Goal: Information Seeking & Learning: Learn about a topic

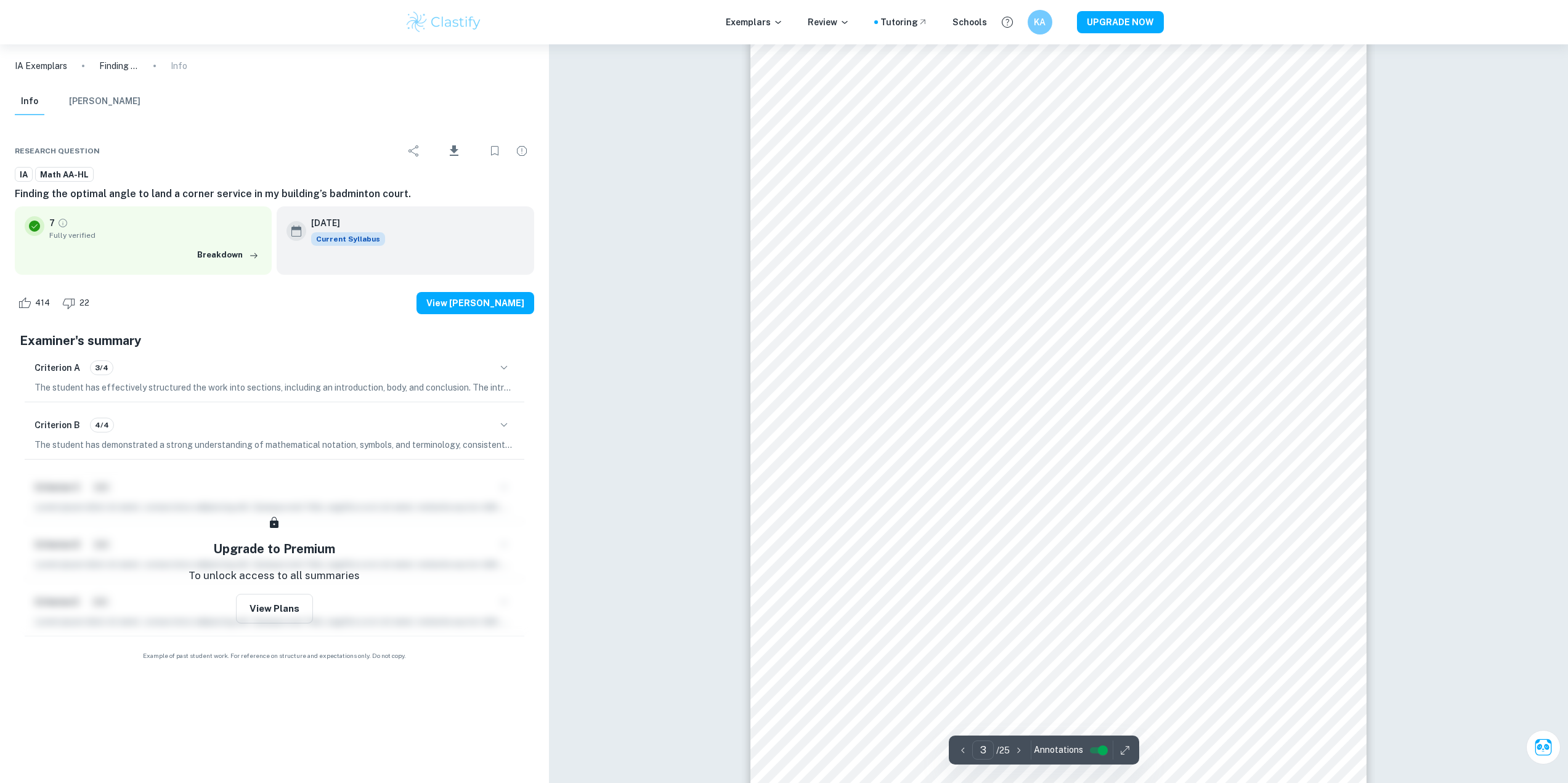
scroll to position [2069, 0]
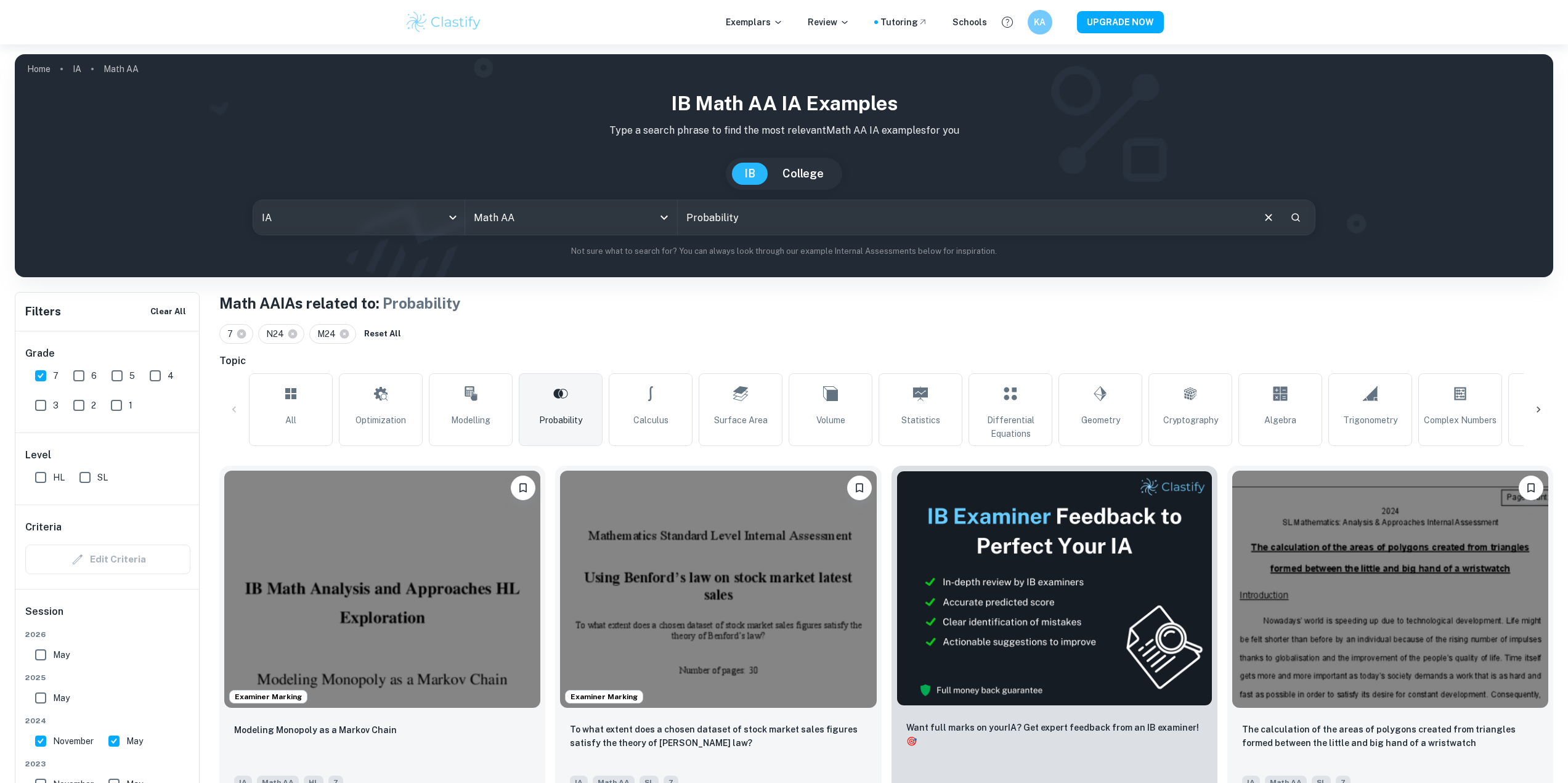
scroll to position [359, 0]
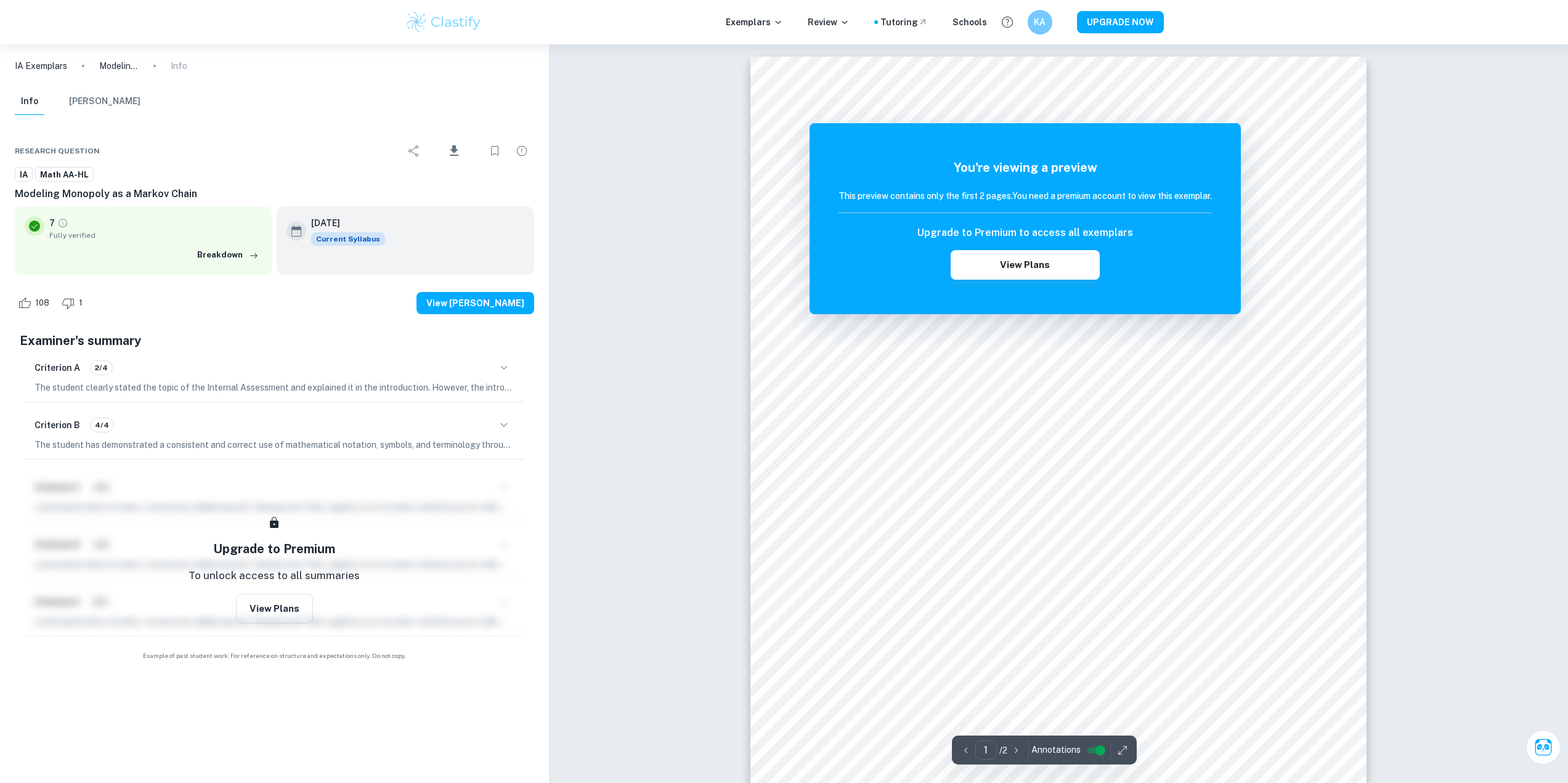
scroll to position [493, 0]
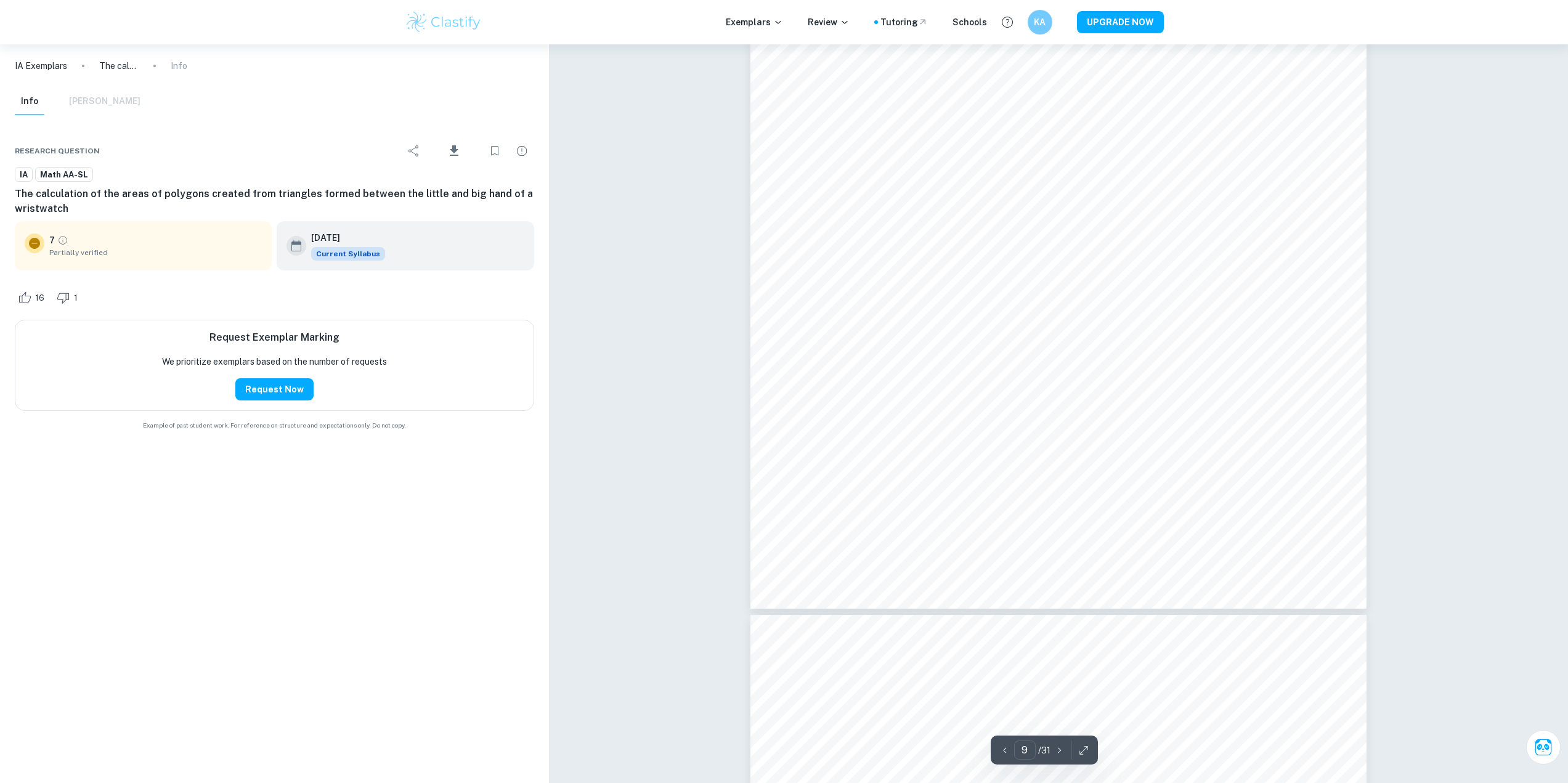
scroll to position [7636, 0]
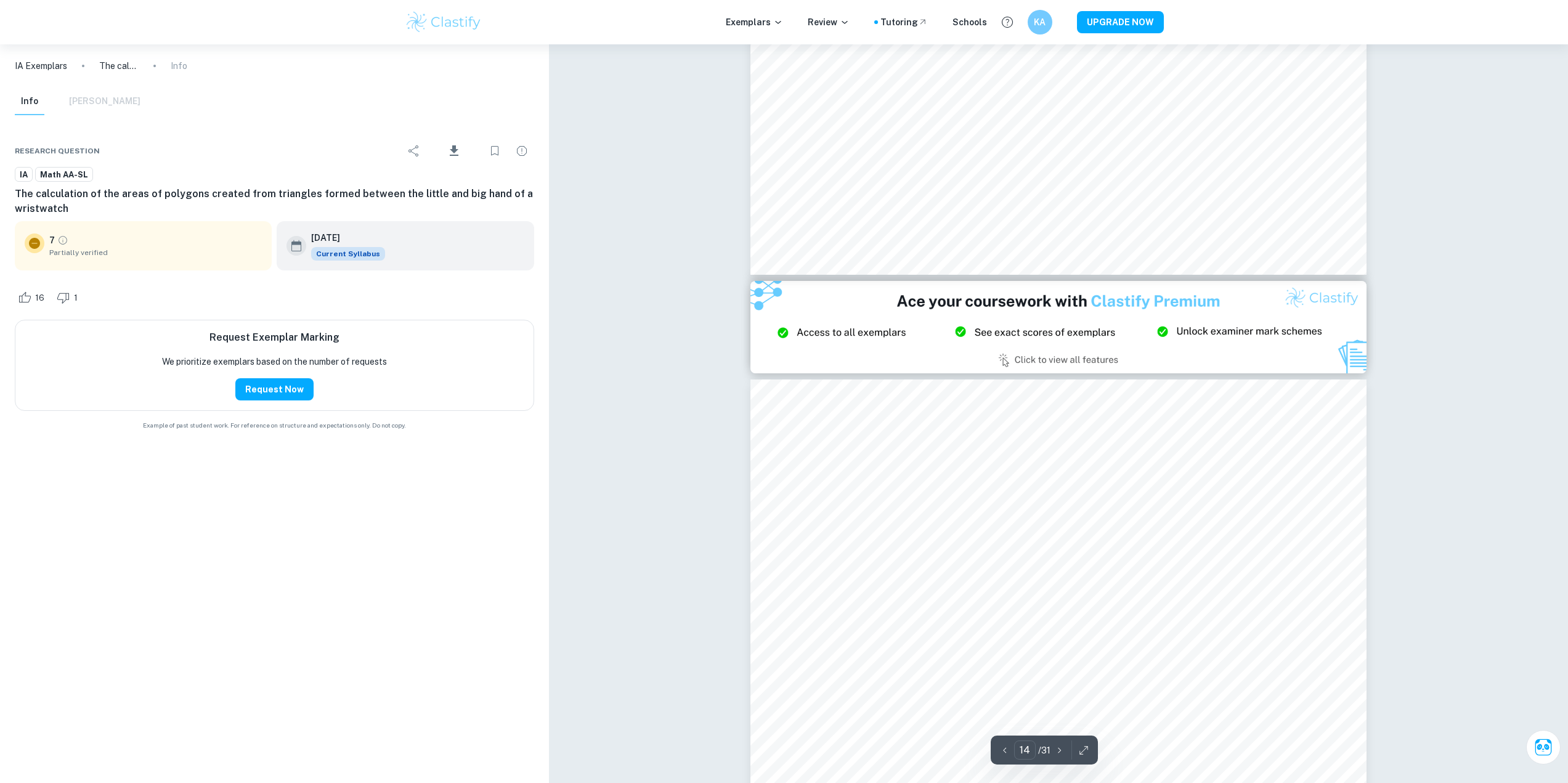
type input "15"
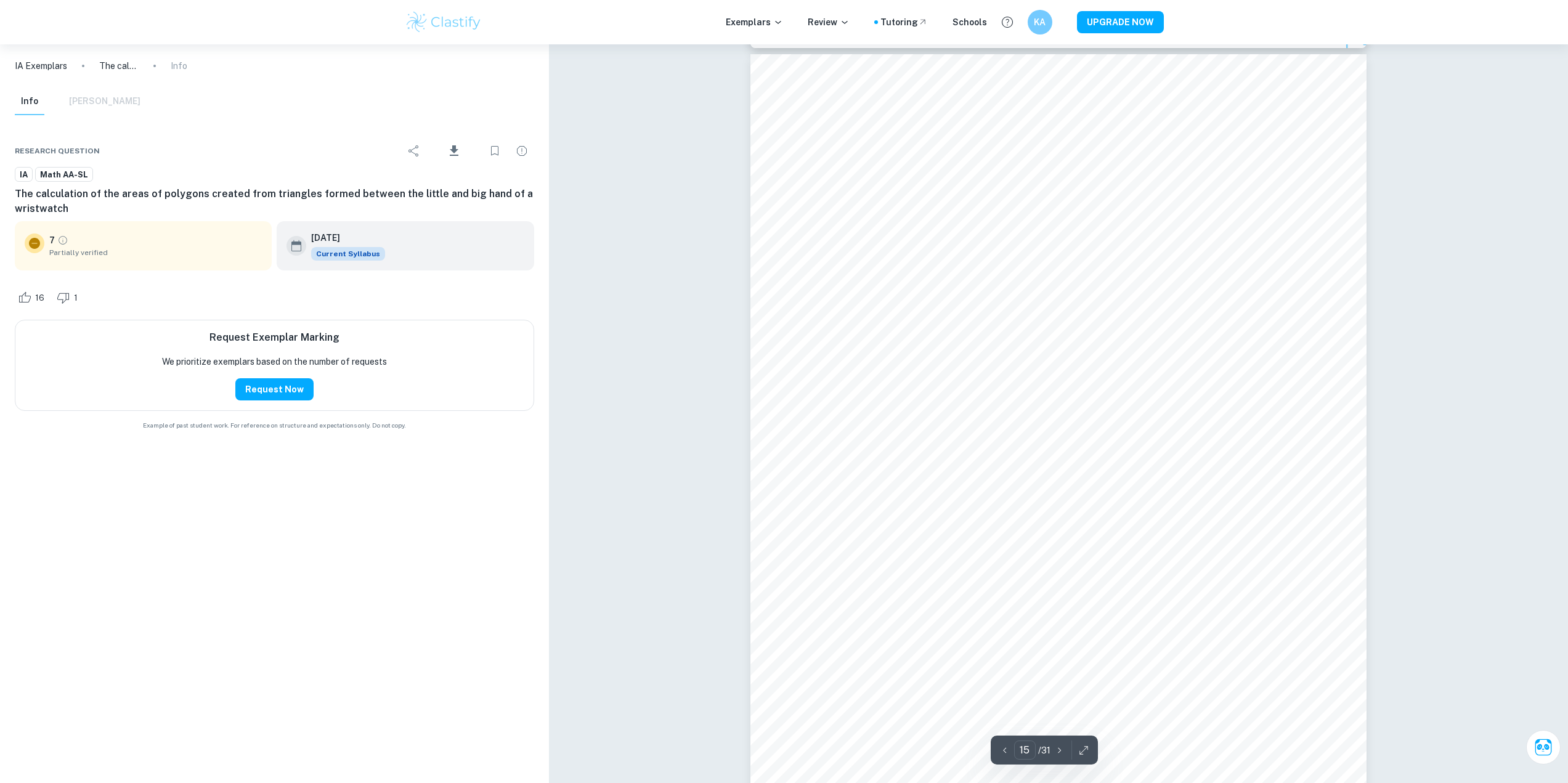
scroll to position [12686, 0]
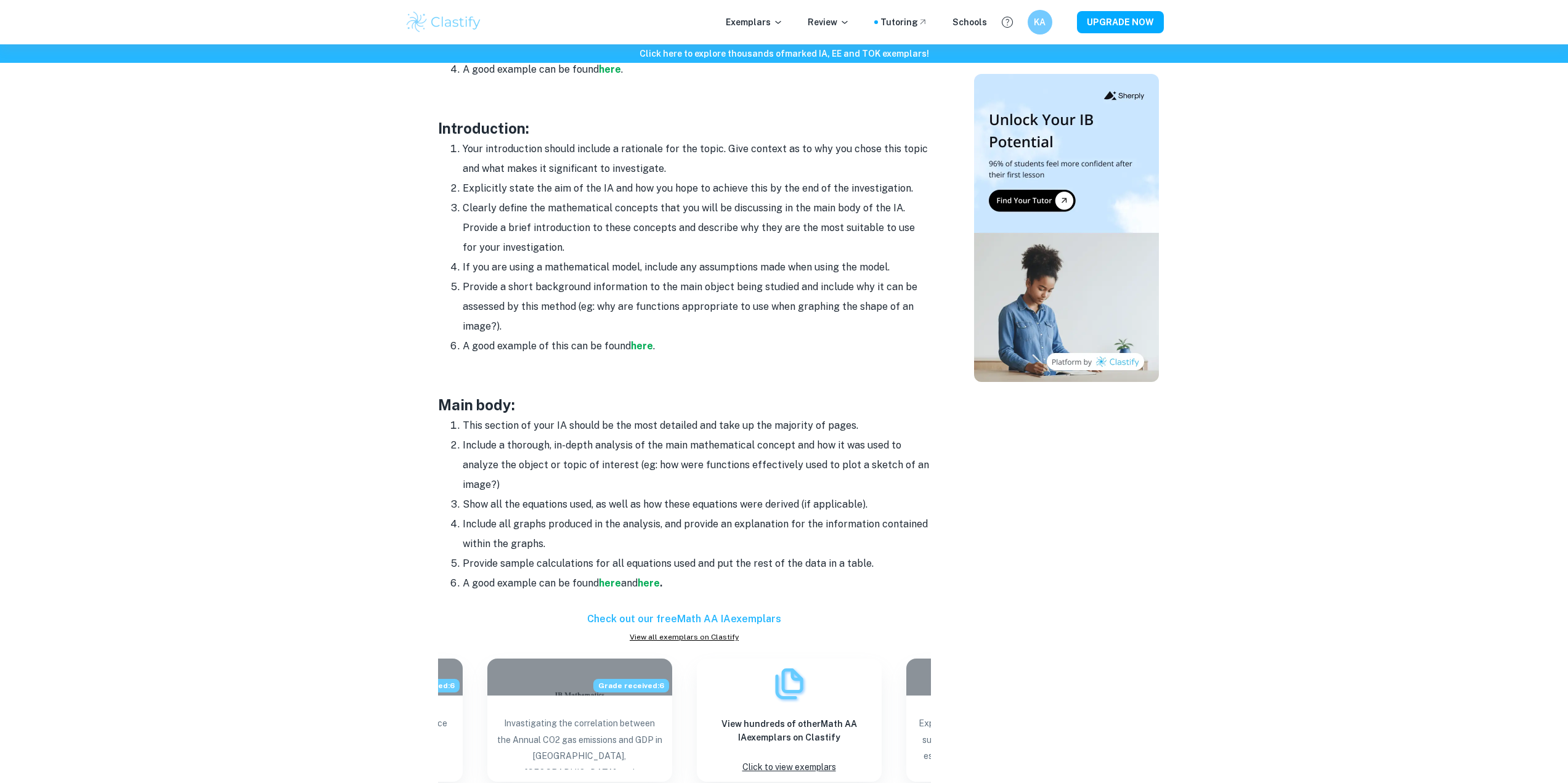
scroll to position [801, 0]
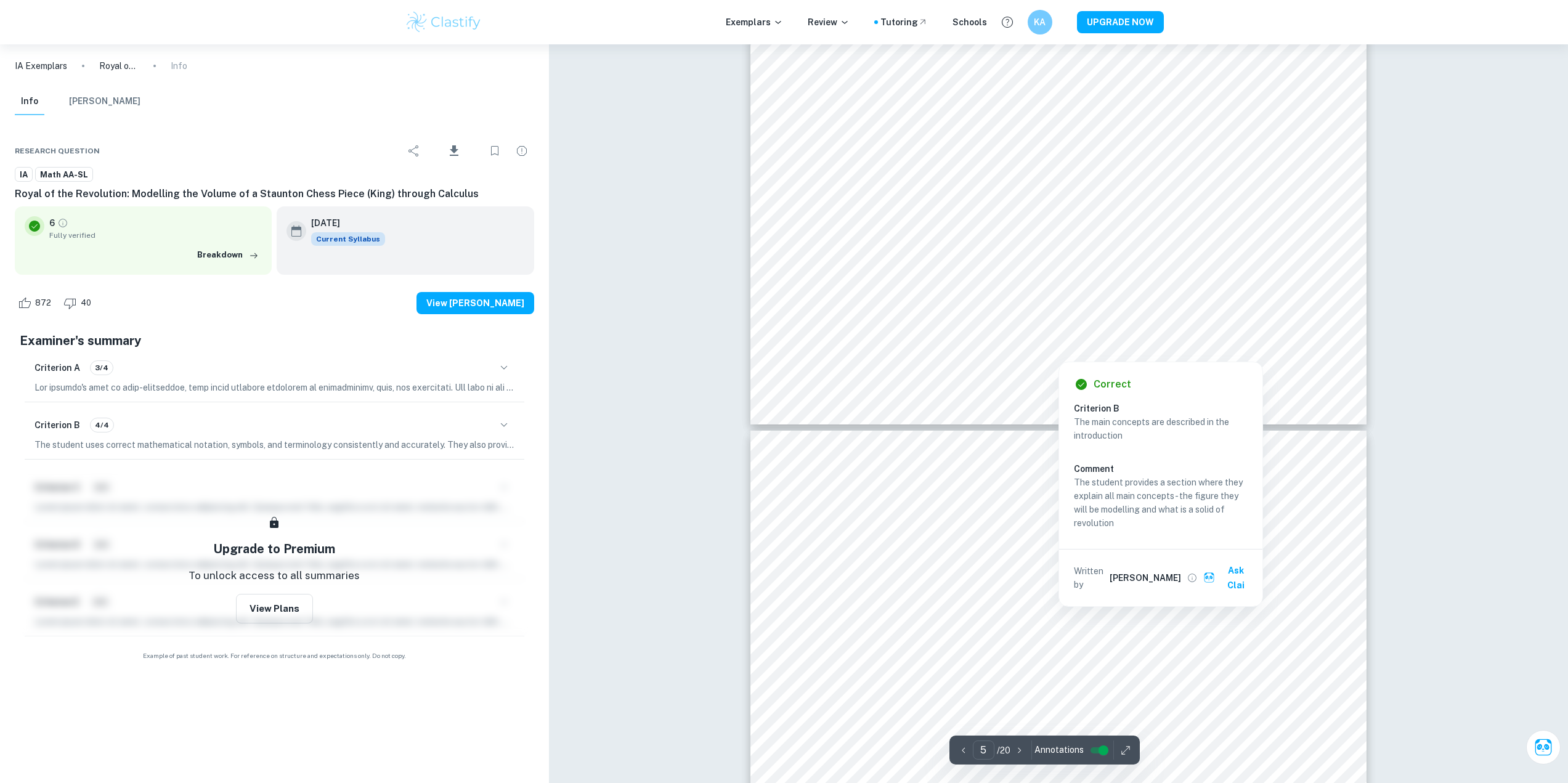
scroll to position [3094, 0]
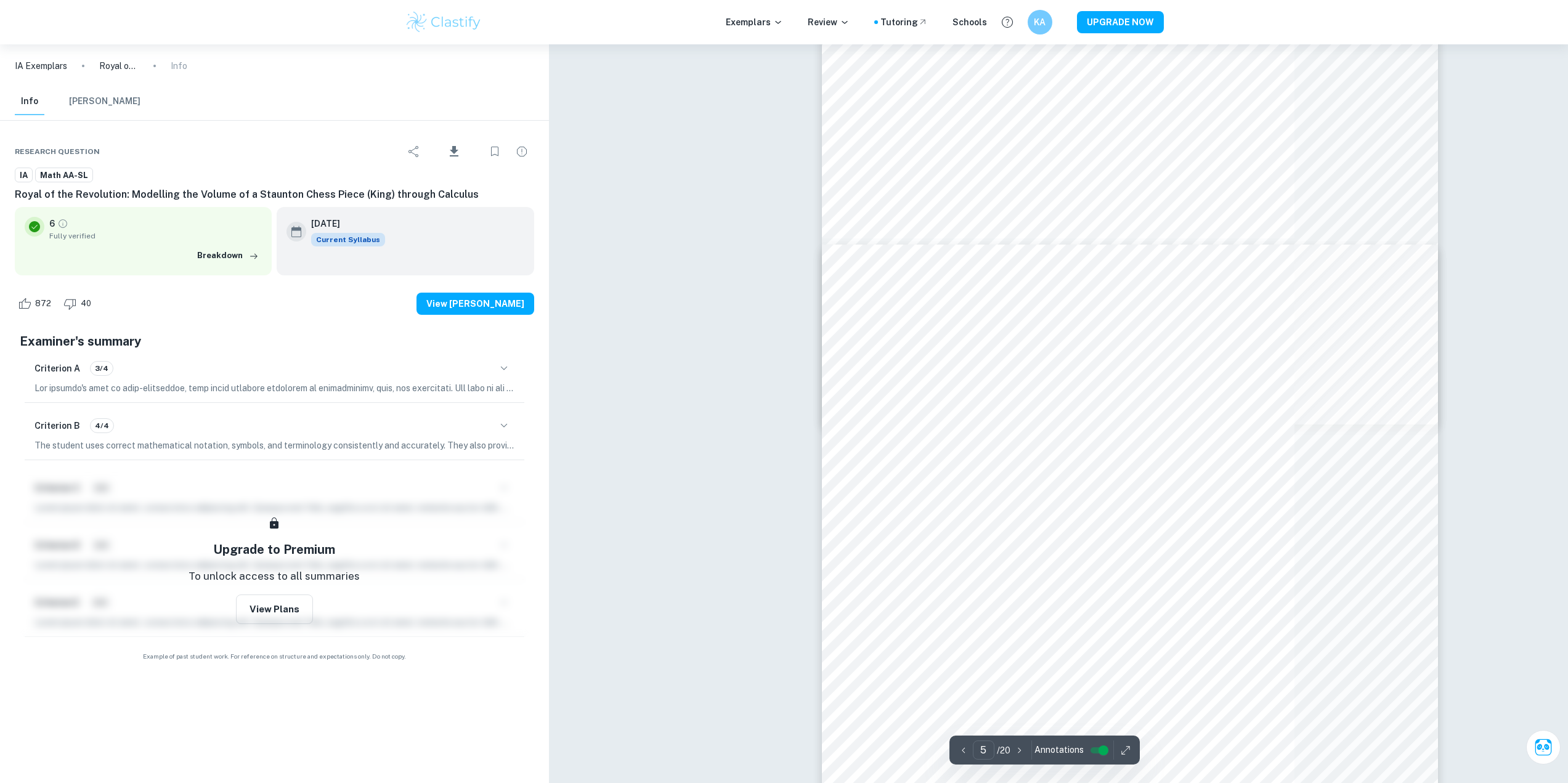
type input "1"
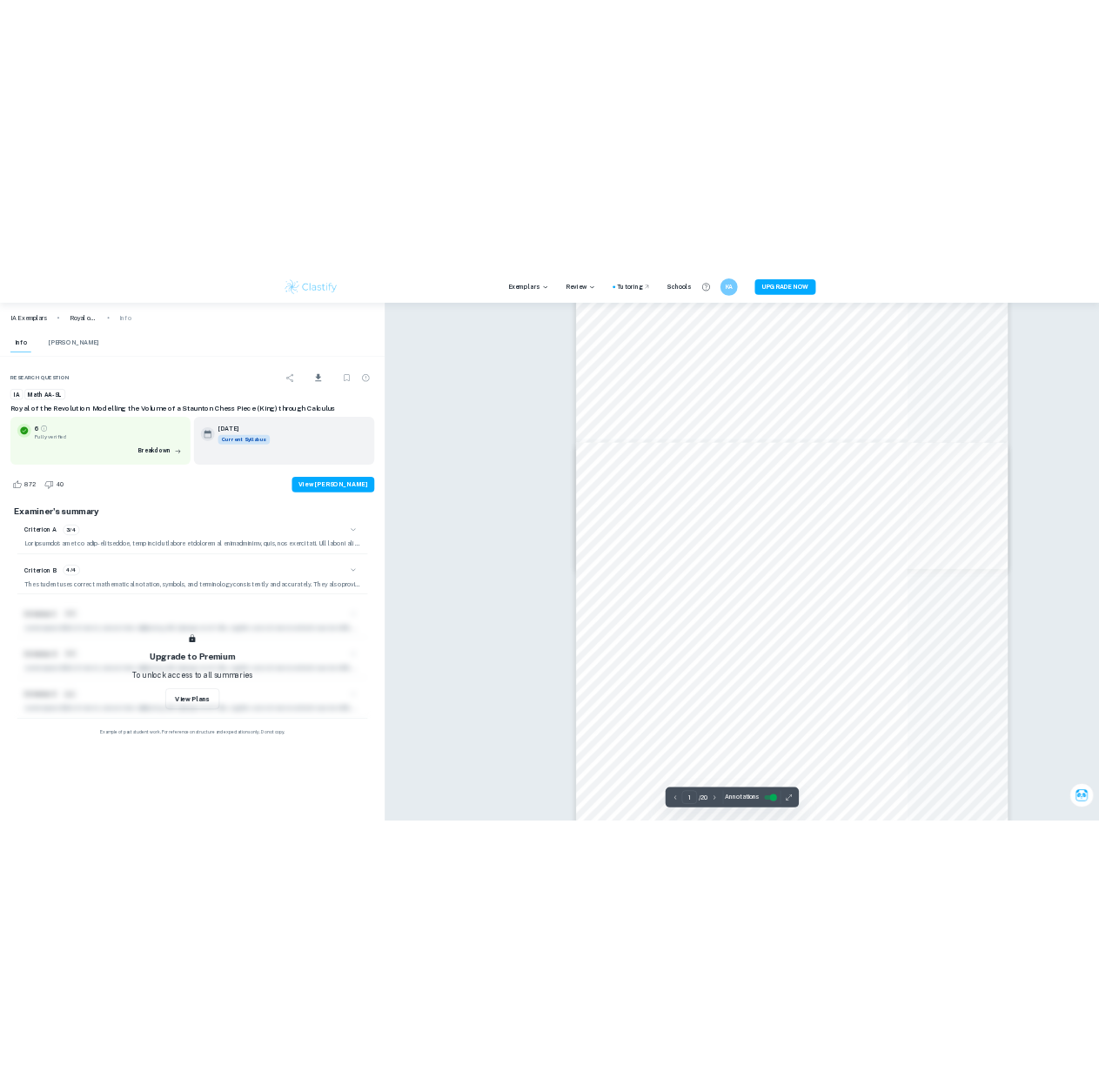
scroll to position [18295, 0]
